Goal: Task Accomplishment & Management: Manage account settings

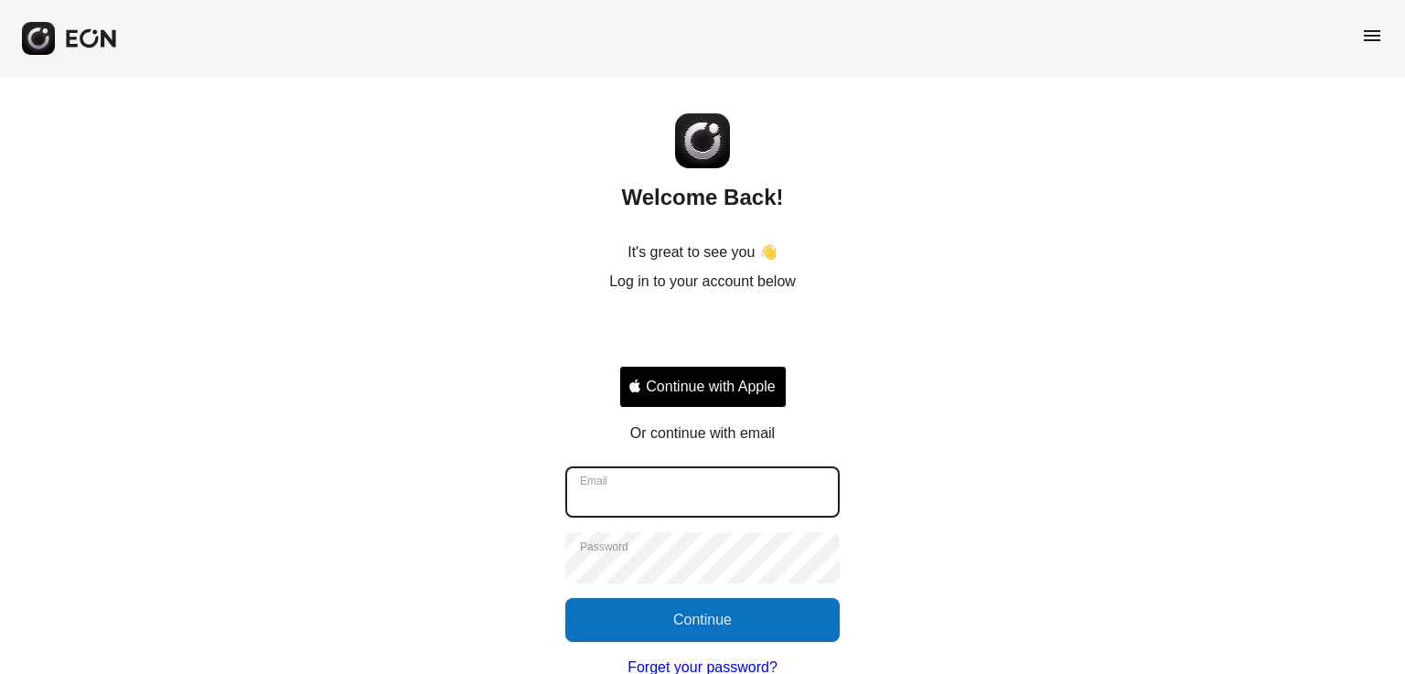
click at [754, 513] on input "Email" at bounding box center [702, 492] width 274 height 51
type input "**********"
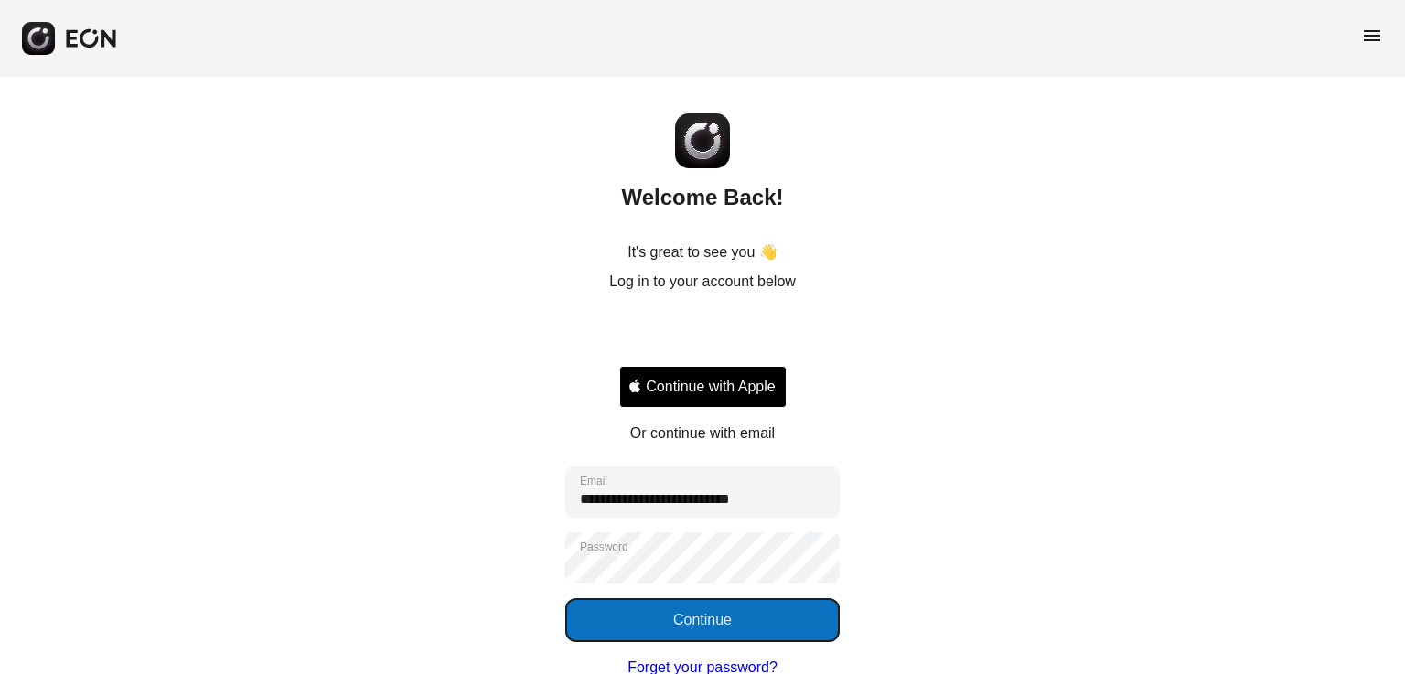
click at [703, 613] on button "Continue" at bounding box center [702, 620] width 274 height 44
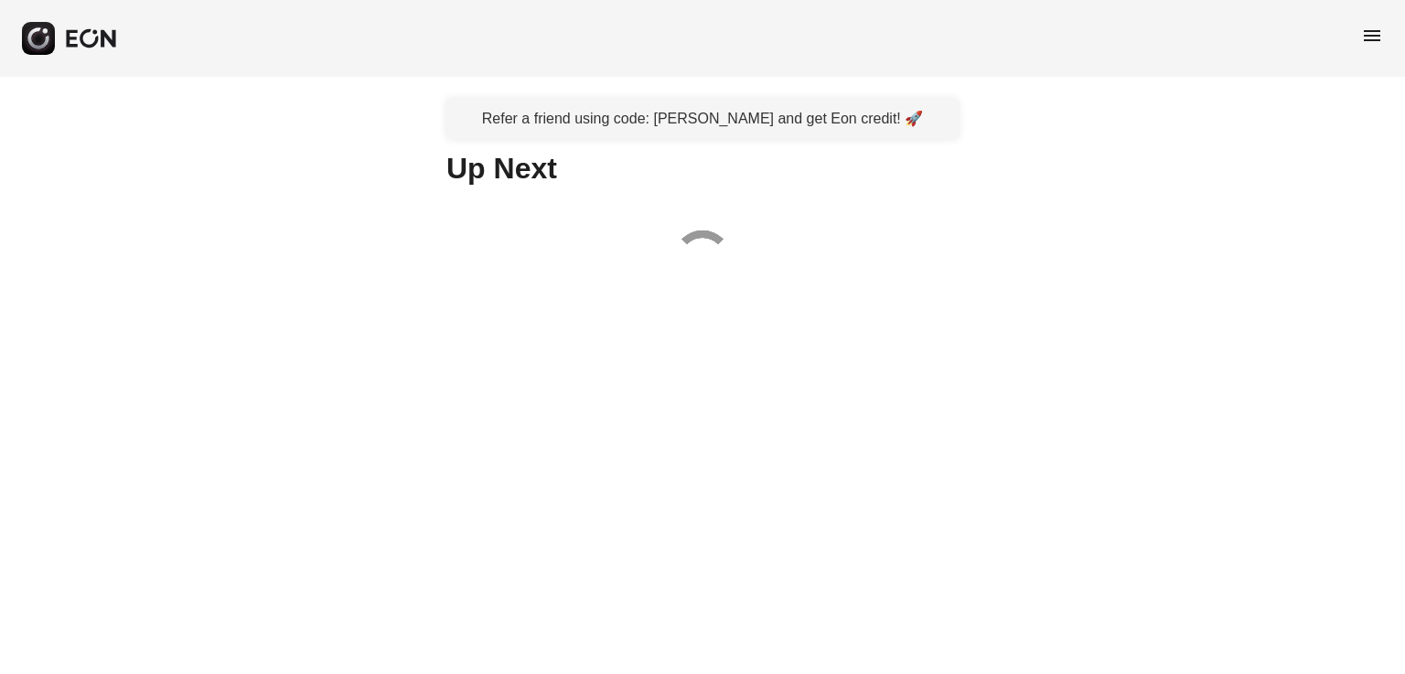
click at [703, 318] on html "menu Refer a friend using code: danielytfu and get Eon credit! 🚀 Up Next" at bounding box center [702, 159] width 1405 height 318
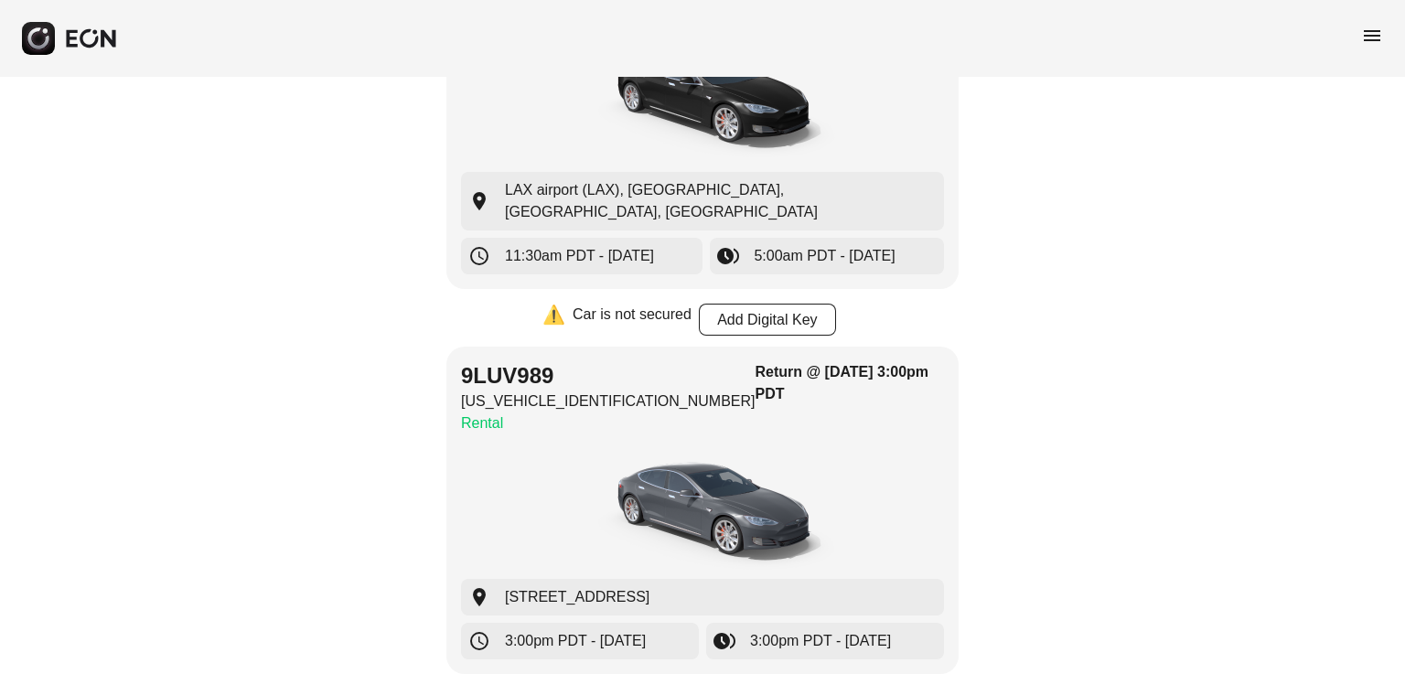
scroll to position [1221, 0]
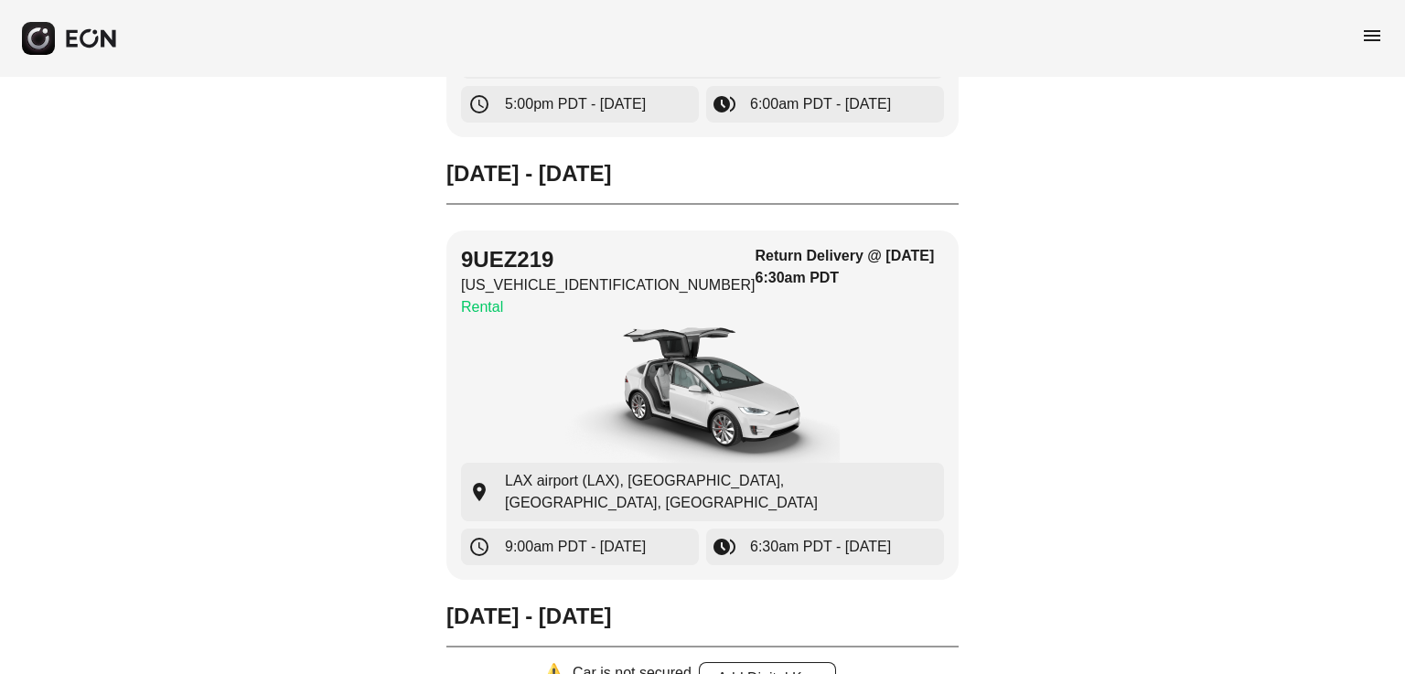
scroll to position [703, 0]
